Goal: Find specific page/section

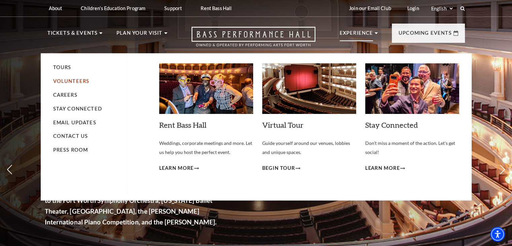
click at [85, 82] on link "Volunteers" at bounding box center [71, 81] width 36 height 6
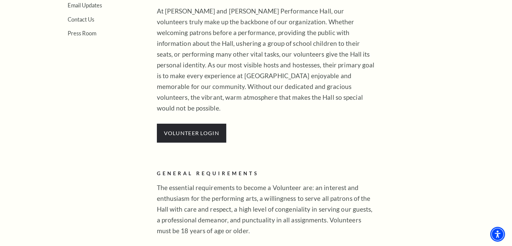
scroll to position [253, 0]
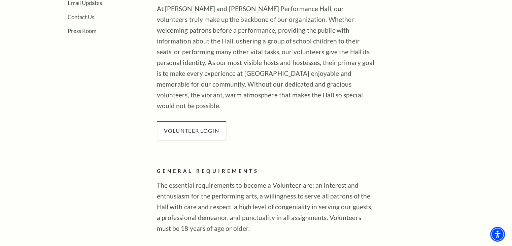
click at [200, 121] on p "VOLUNTEER LOGIN" at bounding box center [191, 130] width 69 height 19
click at [201, 127] on link "VOLUNTEER LOGIN" at bounding box center [191, 130] width 55 height 6
